Goal: Transaction & Acquisition: Purchase product/service

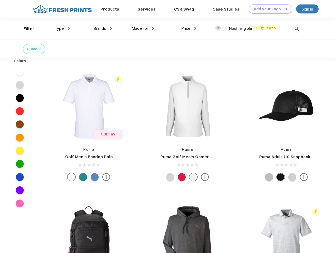
click at [268, 9] on link "Add your Logo Design Tool" at bounding box center [269, 8] width 43 height 9
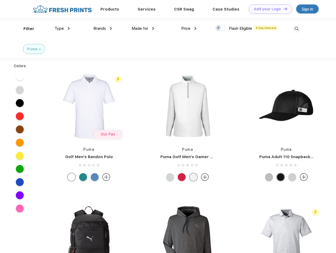
click at [0, 0] on div "Design Tool" at bounding box center [0, 0] width 0 height 0
click at [283, 9] on link "Add your Logo Design Tool" at bounding box center [269, 8] width 43 height 9
click at [25, 29] on div "Filter" at bounding box center [28, 29] width 11 height 6
click at [62, 28] on span "Type" at bounding box center [59, 28] width 9 height 5
click at [102, 28] on span "Brands" at bounding box center [99, 28] width 13 height 5
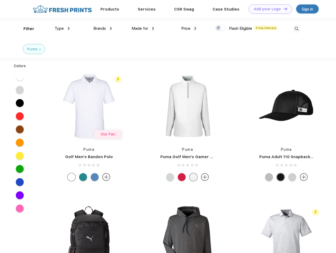
click at [143, 28] on span "Made for" at bounding box center [139, 28] width 17 height 5
click at [189, 28] on span "Price" at bounding box center [185, 28] width 9 height 5
click at [220, 28] on div at bounding box center [220, 28] width 10 height 6
click at [218, 28] on input "checkbox" at bounding box center [216, 26] width 3 height 3
click at [296, 29] on img at bounding box center [296, 29] width 9 height 9
